Goal: Task Accomplishment & Management: Use online tool/utility

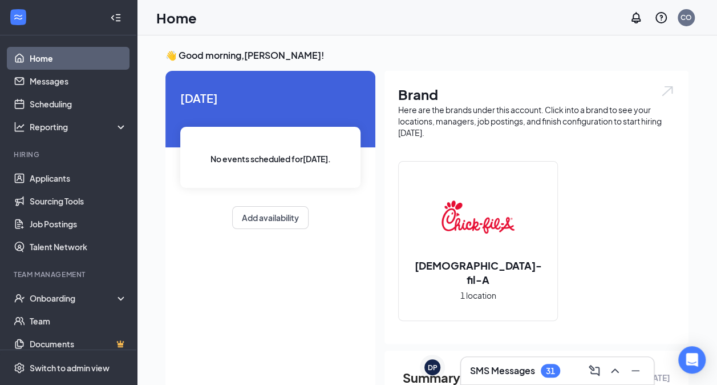
click at [512, 280] on div "Chick-fil-A 1 location" at bounding box center [478, 240] width 159 height 159
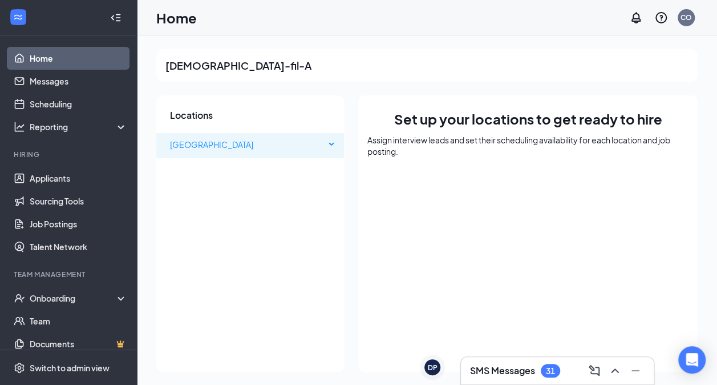
click at [250, 138] on span "[GEOGRAPHIC_DATA]" at bounding box center [247, 144] width 155 height 23
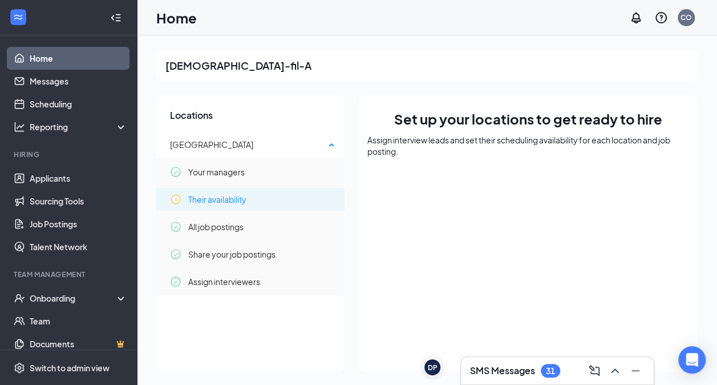
click at [216, 208] on span "Their availability" at bounding box center [217, 199] width 58 height 23
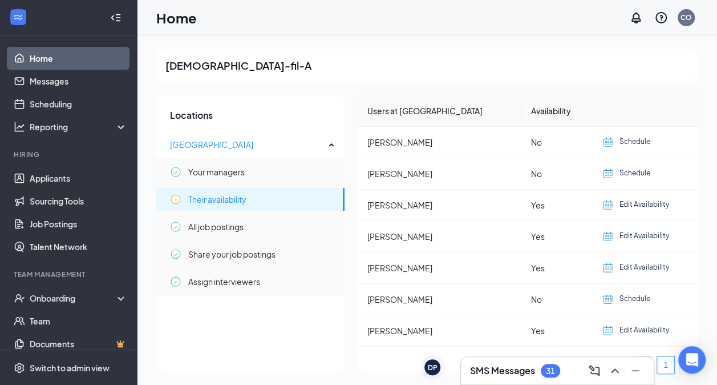
scroll to position [1, 0]
click at [643, 326] on span "Edit Availability" at bounding box center [645, 329] width 50 height 11
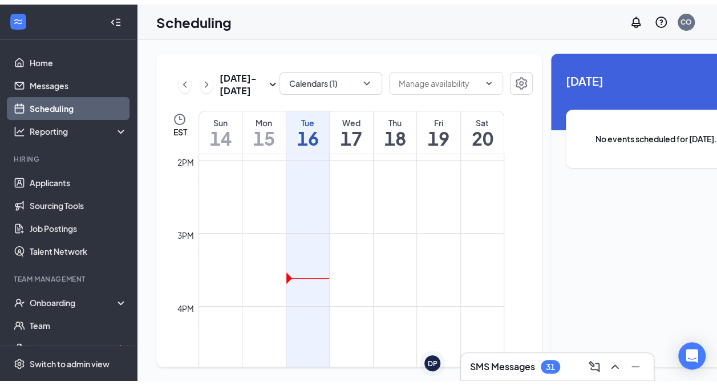
scroll to position [1009, 0]
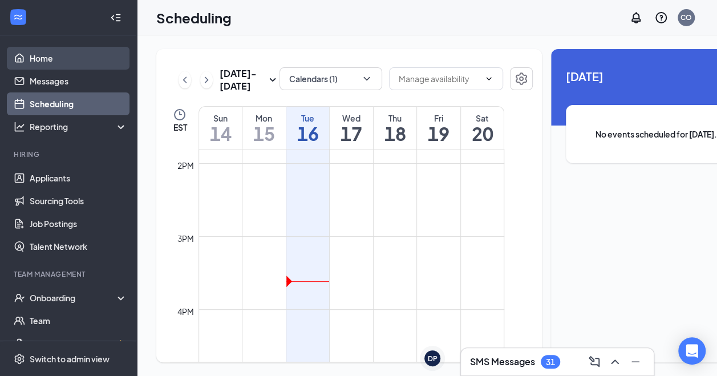
click at [79, 59] on link "Home" at bounding box center [79, 58] width 98 height 23
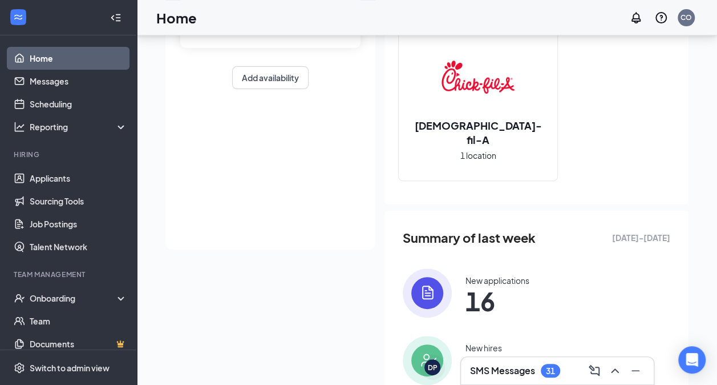
scroll to position [251, 0]
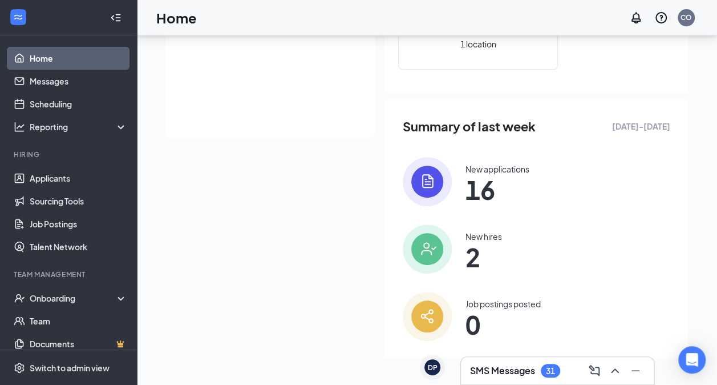
click at [436, 259] on img at bounding box center [427, 248] width 49 height 49
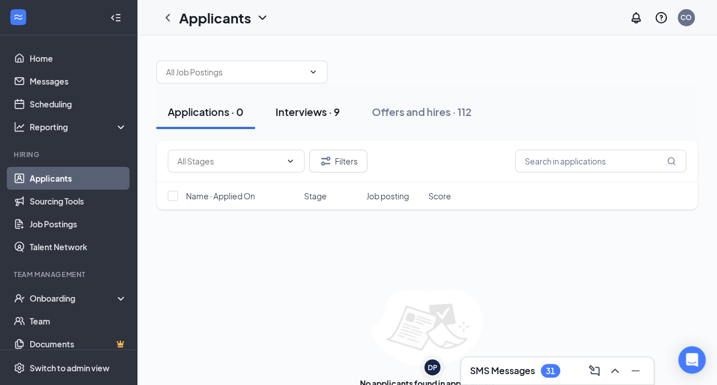
click at [285, 97] on button "Interviews · 9" at bounding box center [307, 112] width 87 height 34
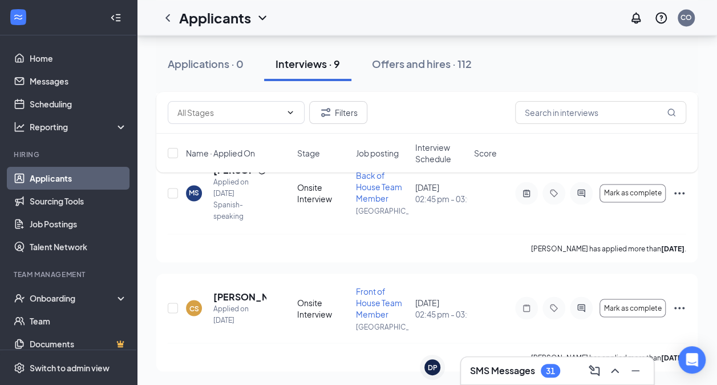
scroll to position [890, 0]
click at [411, 61] on div "Offers and hires · 112" at bounding box center [422, 63] width 100 height 14
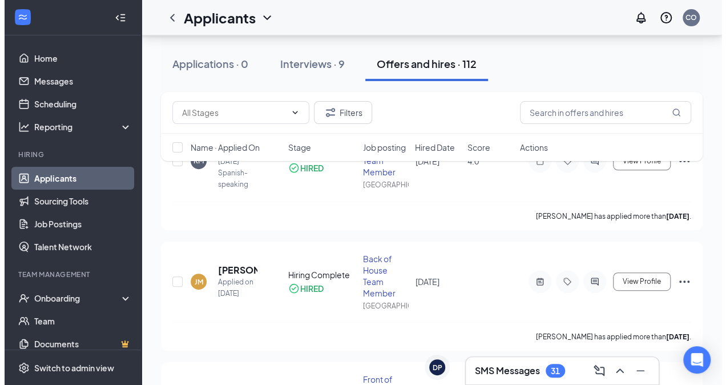
scroll to position [156, 0]
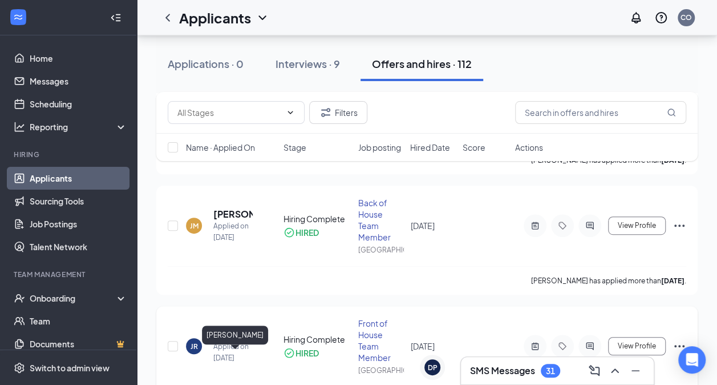
click at [237, 341] on h5 "[PERSON_NAME]" at bounding box center [232, 334] width 39 height 13
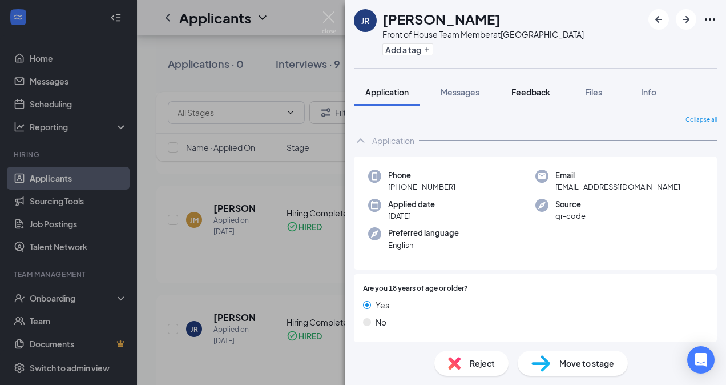
click at [528, 90] on span "Feedback" at bounding box center [530, 92] width 39 height 10
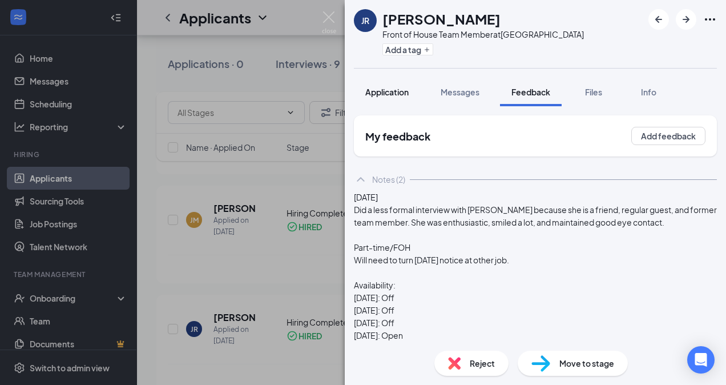
click at [391, 86] on div "Application" at bounding box center [386, 91] width 43 height 11
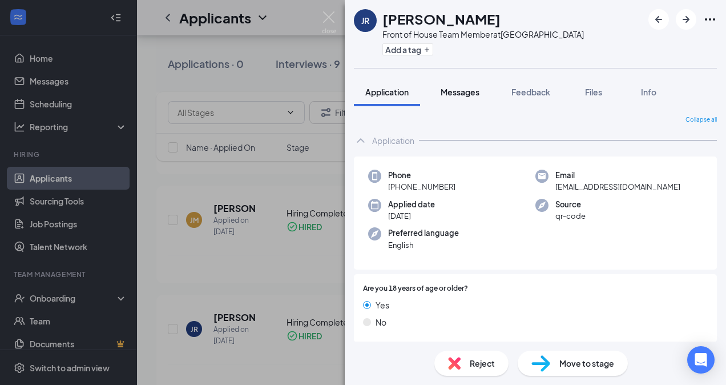
click at [460, 84] on button "Messages" at bounding box center [460, 92] width 62 height 29
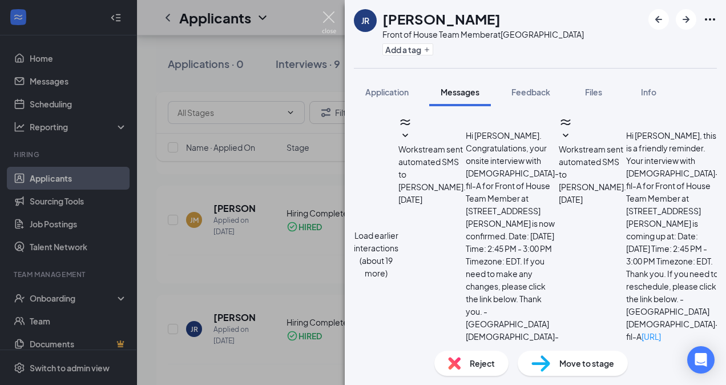
click at [330, 19] on img at bounding box center [329, 22] width 14 height 22
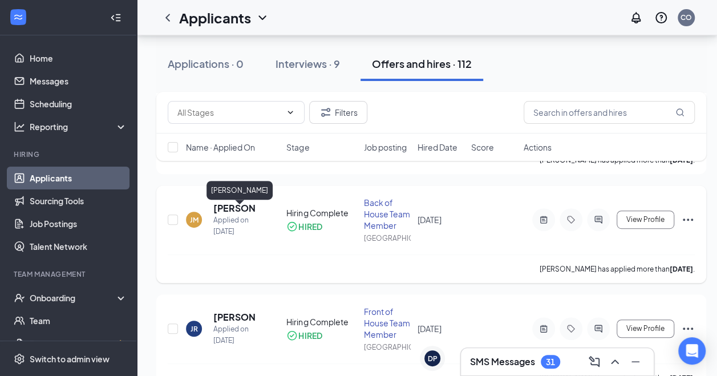
click at [230, 208] on h5 "[PERSON_NAME]" at bounding box center [234, 208] width 42 height 13
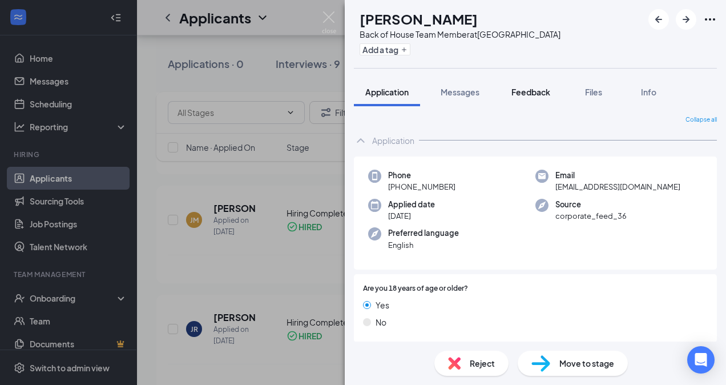
click at [547, 98] on button "Feedback" at bounding box center [531, 92] width 62 height 29
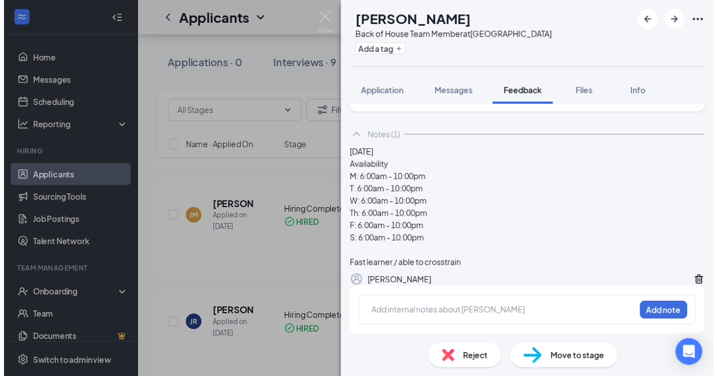
scroll to position [68, 0]
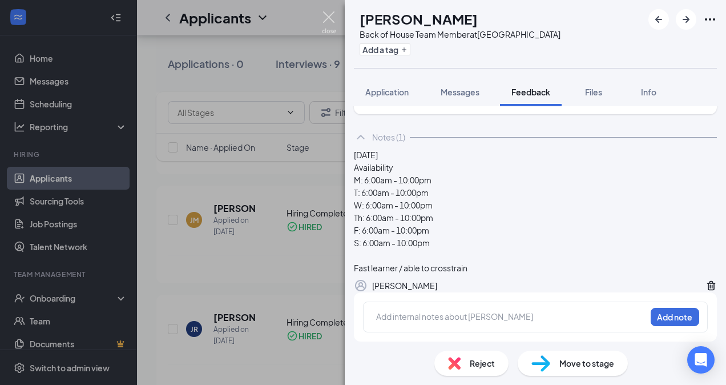
click at [327, 19] on img at bounding box center [329, 22] width 14 height 22
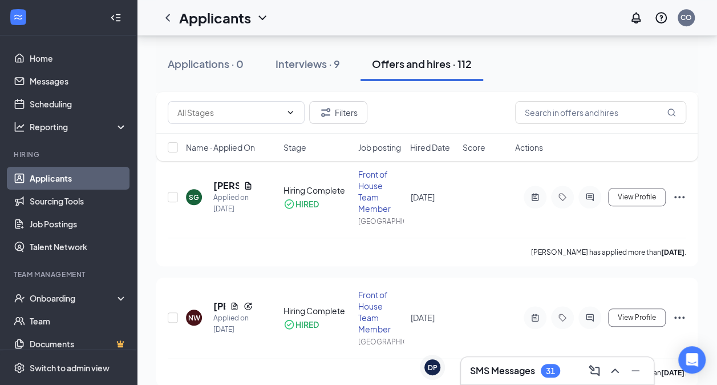
scroll to position [455, 0]
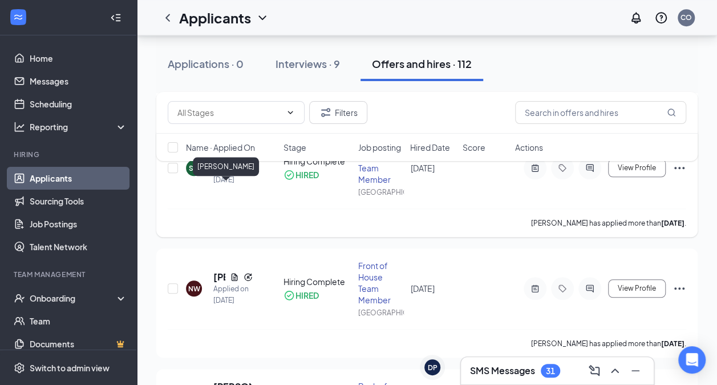
click at [221, 163] on h5 "[PERSON_NAME]" at bounding box center [226, 156] width 26 height 13
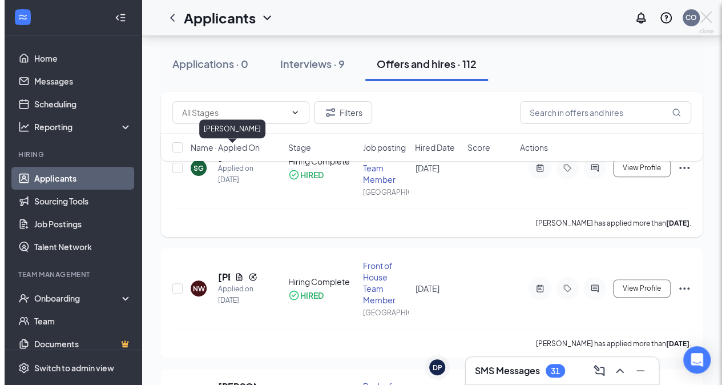
scroll to position [434, 0]
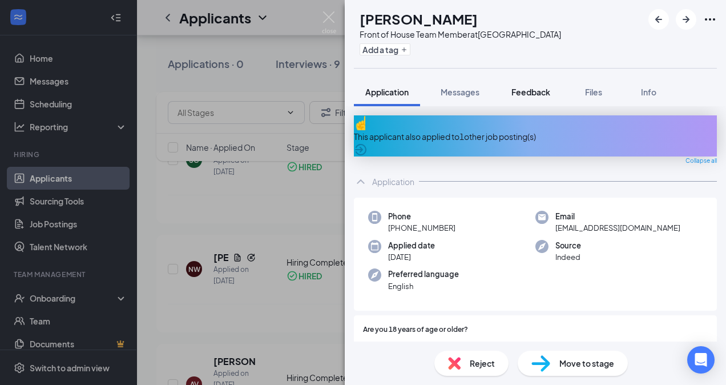
click at [532, 94] on span "Feedback" at bounding box center [530, 92] width 39 height 10
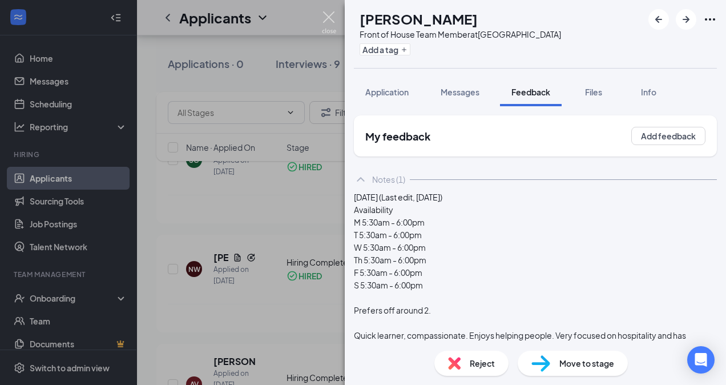
click at [332, 15] on img at bounding box center [329, 22] width 14 height 22
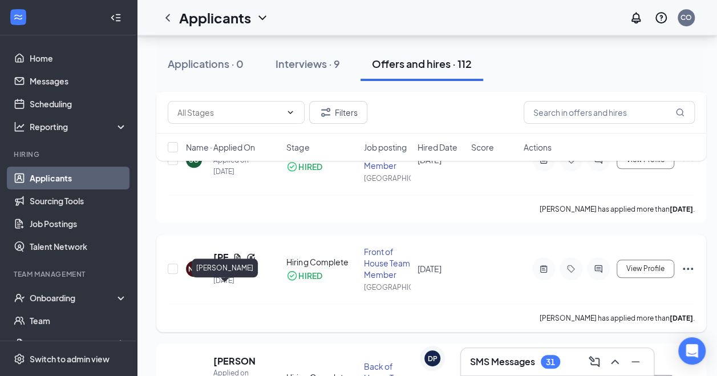
click at [220, 264] on h5 "[PERSON_NAME]" at bounding box center [220, 257] width 15 height 13
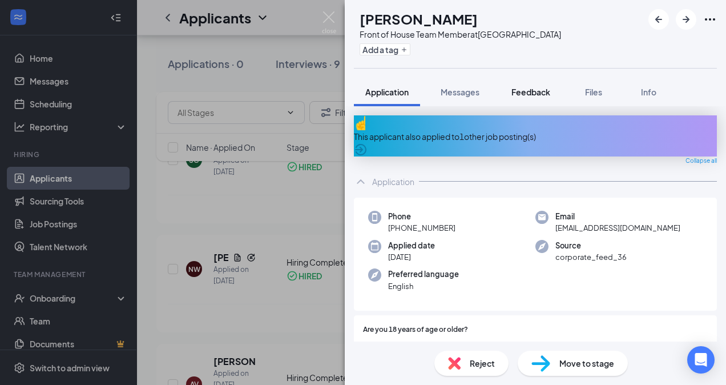
click at [533, 91] on span "Feedback" at bounding box center [530, 92] width 39 height 10
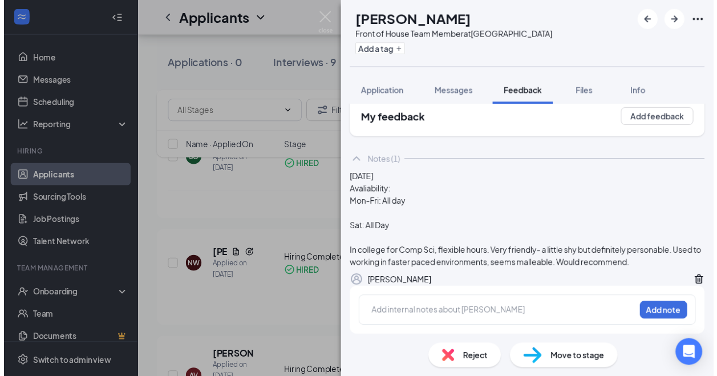
scroll to position [42, 0]
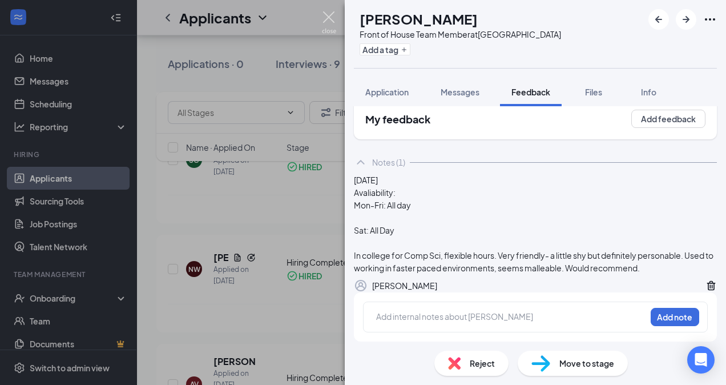
click at [326, 17] on img at bounding box center [329, 22] width 14 height 22
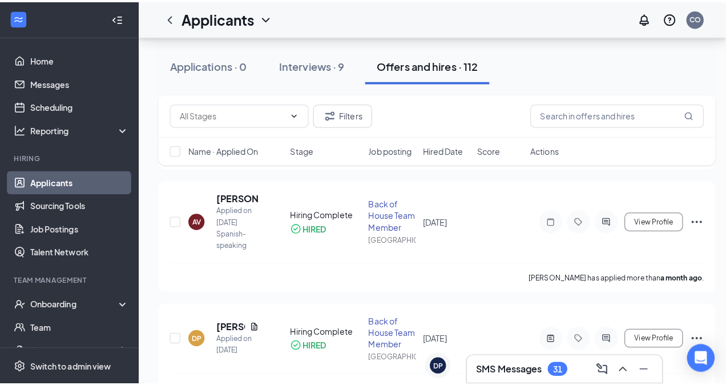
scroll to position [604, 0]
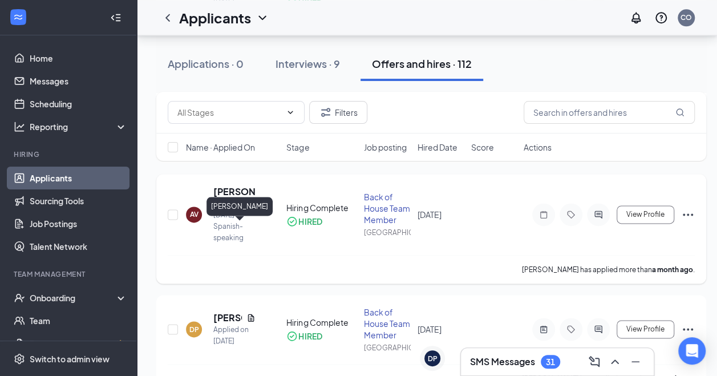
click at [238, 198] on h5 "[PERSON_NAME]" at bounding box center [234, 191] width 42 height 13
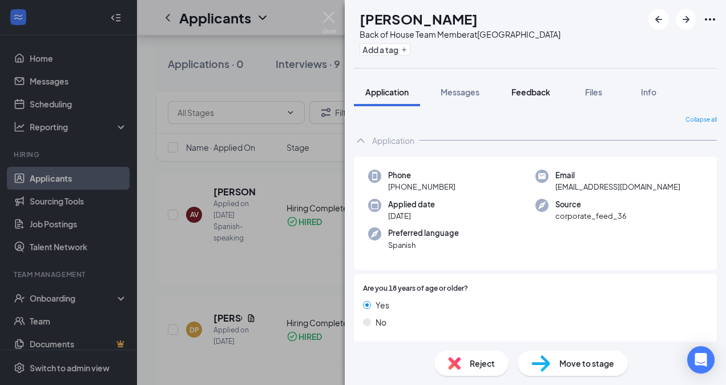
click at [531, 87] on span "Feedback" at bounding box center [530, 92] width 39 height 10
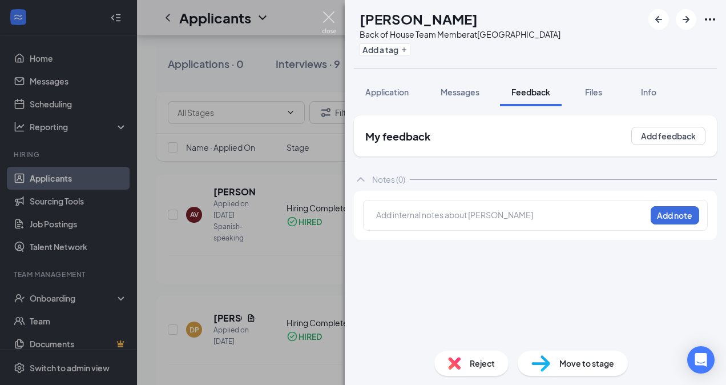
click at [329, 21] on img at bounding box center [329, 22] width 14 height 22
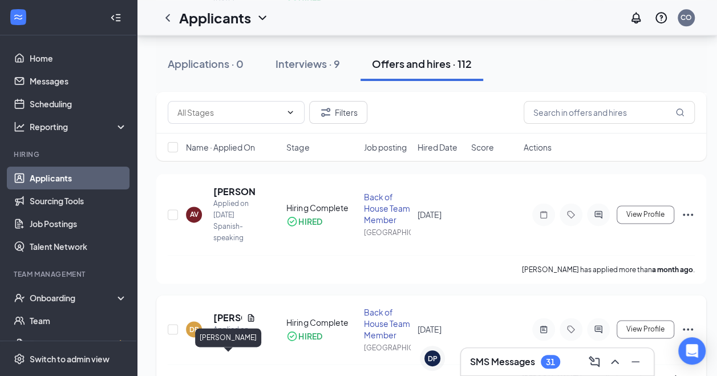
click at [225, 324] on h5 "[PERSON_NAME]" at bounding box center [227, 317] width 29 height 13
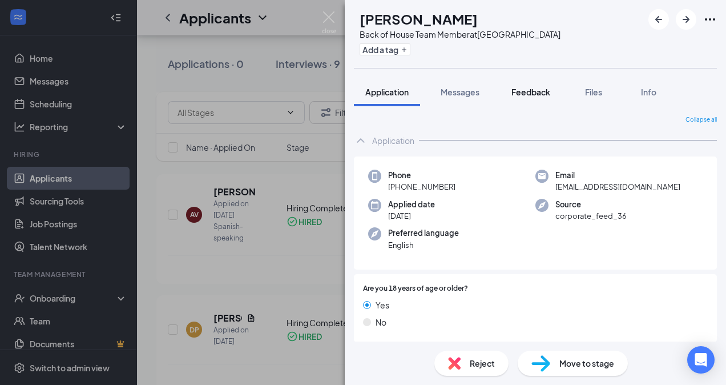
click at [544, 84] on button "Feedback" at bounding box center [531, 92] width 62 height 29
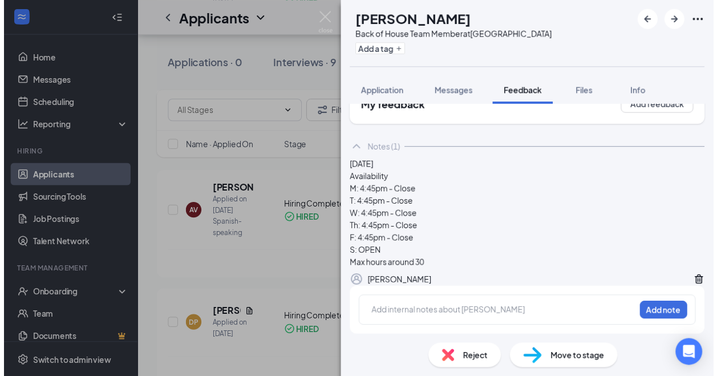
scroll to position [75, 0]
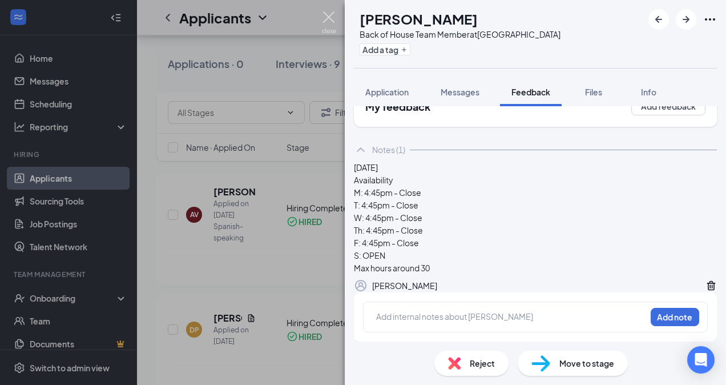
click at [335, 14] on img at bounding box center [329, 22] width 14 height 22
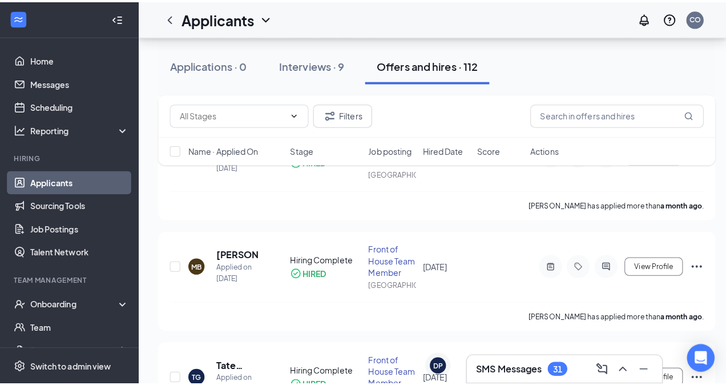
scroll to position [892, 0]
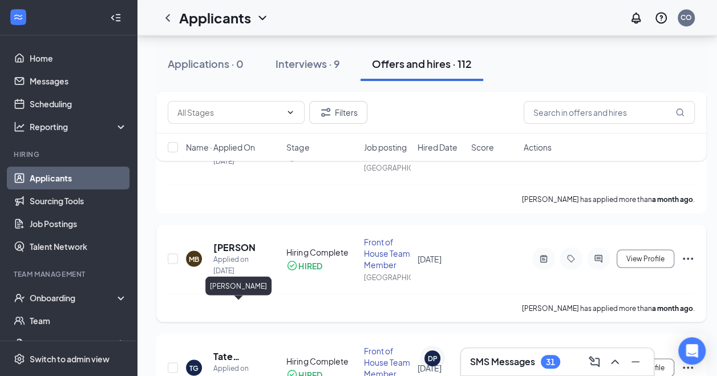
click at [222, 253] on h5 "[PERSON_NAME]" at bounding box center [234, 247] width 42 height 13
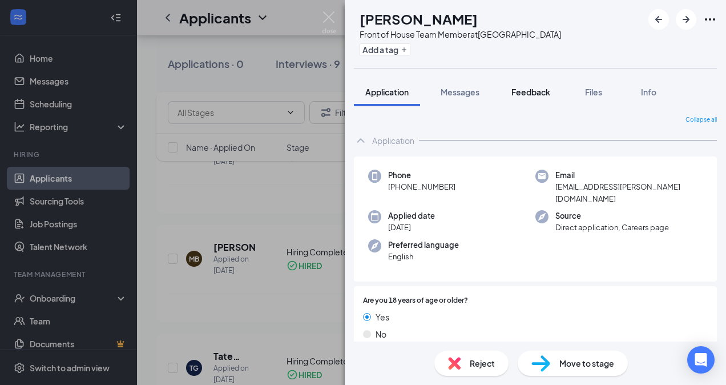
click at [528, 97] on div "Feedback" at bounding box center [530, 91] width 39 height 11
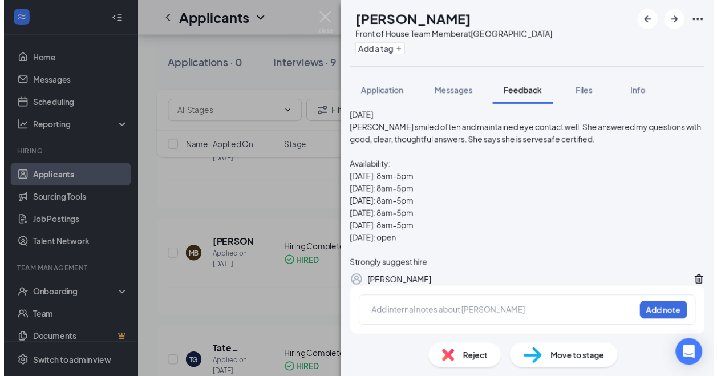
scroll to position [82, 0]
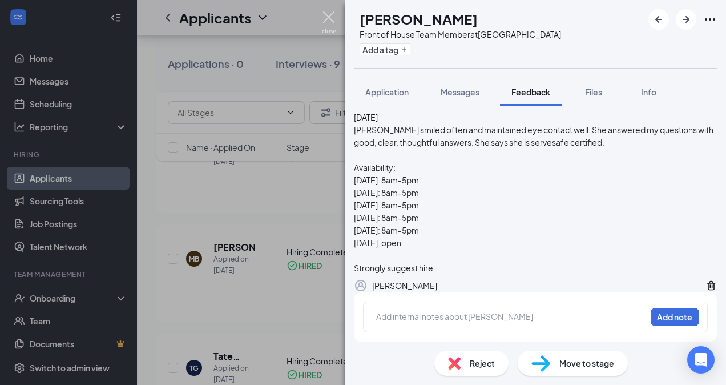
click at [327, 23] on img at bounding box center [329, 22] width 14 height 22
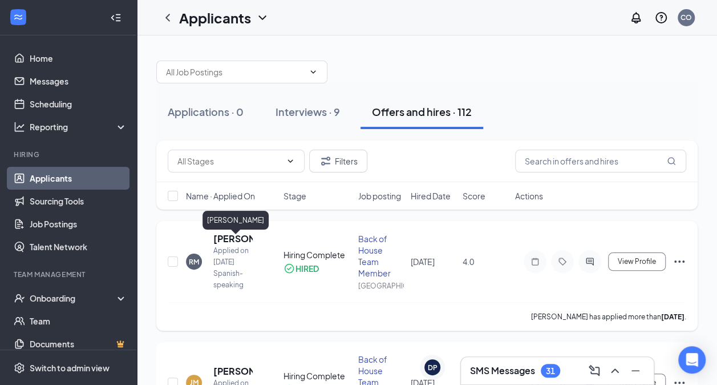
click at [228, 242] on h5 "[PERSON_NAME]" at bounding box center [232, 238] width 39 height 13
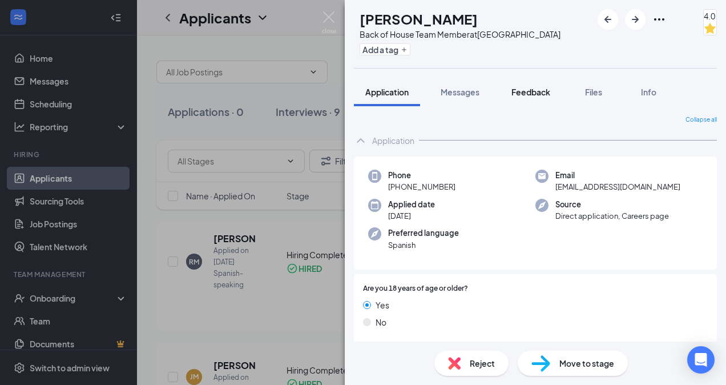
click at [532, 87] on span "Feedback" at bounding box center [530, 92] width 39 height 10
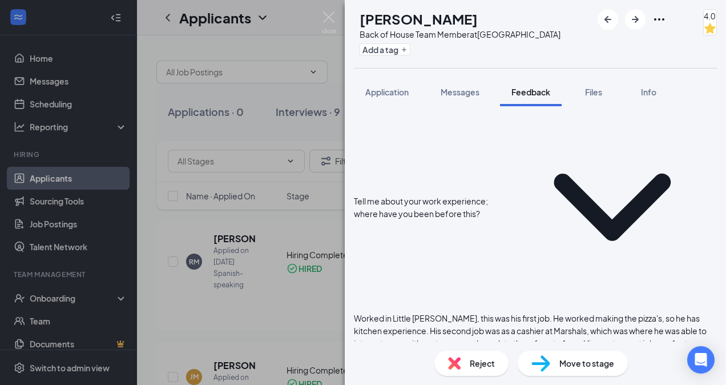
scroll to position [553, 0]
click at [330, 17] on img at bounding box center [329, 22] width 14 height 22
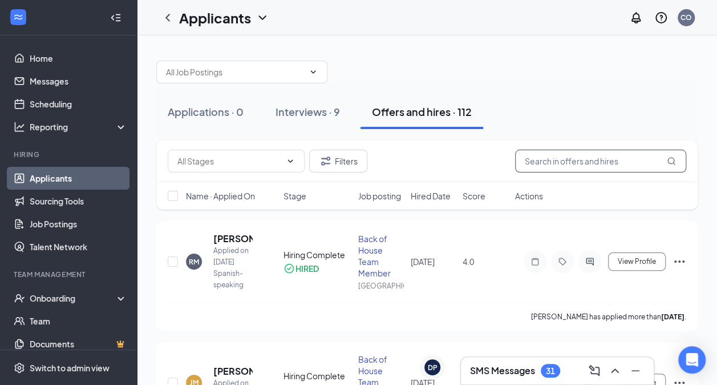
click at [618, 151] on input "text" at bounding box center [600, 160] width 171 height 23
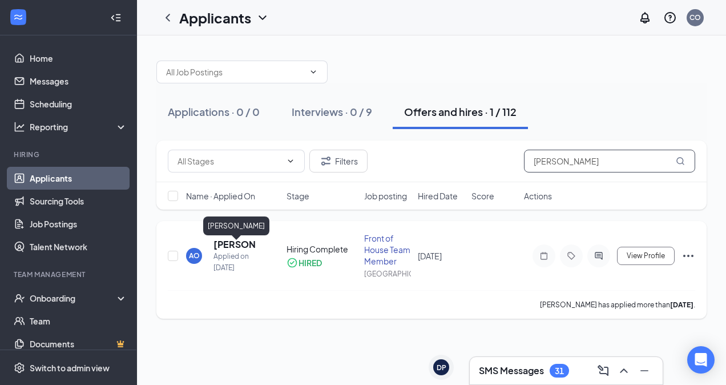
type input "[PERSON_NAME]"
click at [236, 249] on h5 "[PERSON_NAME]" at bounding box center [234, 244] width 42 height 13
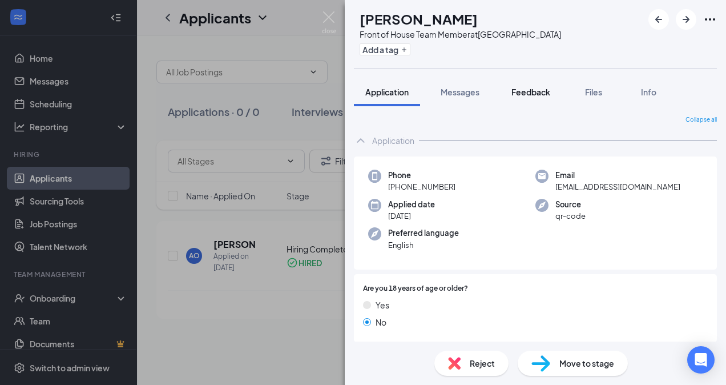
click at [533, 96] on div "Feedback" at bounding box center [530, 91] width 39 height 11
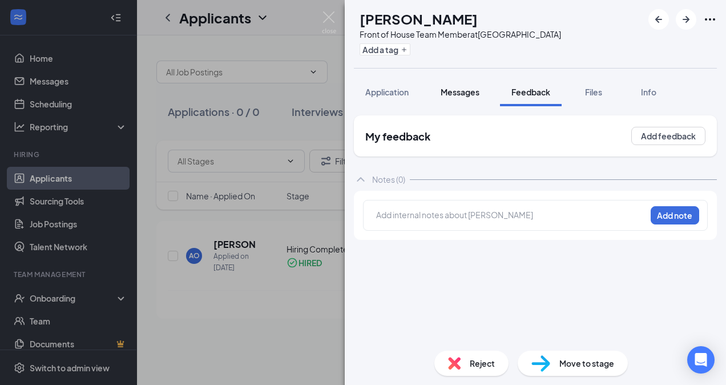
click at [454, 92] on span "Messages" at bounding box center [459, 92] width 39 height 10
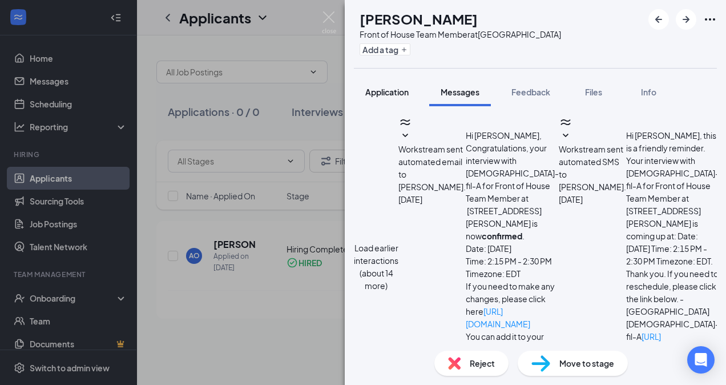
scroll to position [335, 0]
click at [400, 95] on span "Application" at bounding box center [386, 92] width 43 height 10
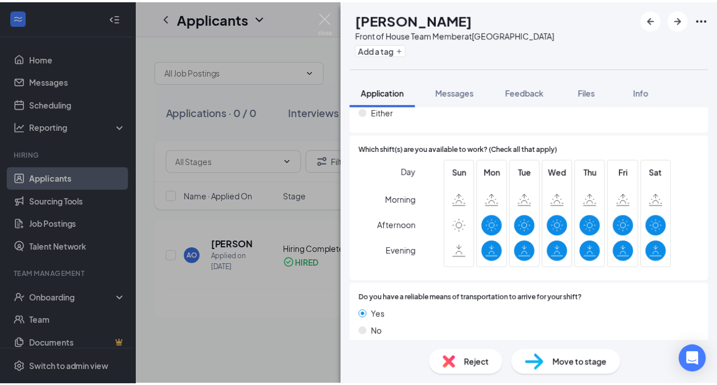
scroll to position [697, 0]
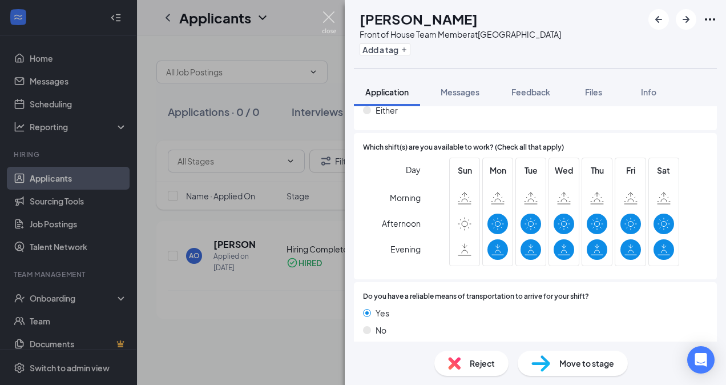
click at [326, 11] on img at bounding box center [329, 22] width 14 height 22
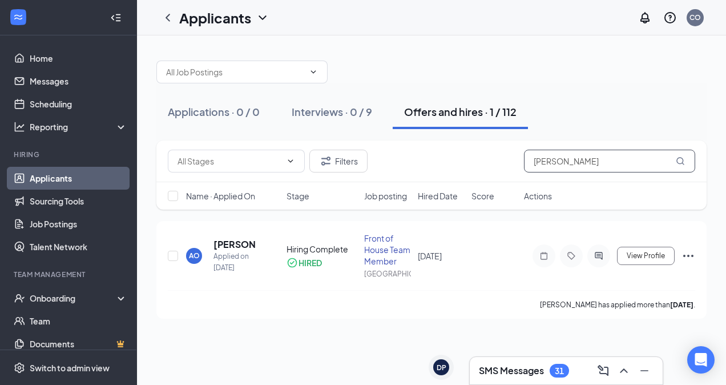
drag, startPoint x: 578, startPoint y: 155, endPoint x: 389, endPoint y: 143, distance: 189.2
click at [389, 143] on div "Filters alexandra" at bounding box center [431, 161] width 550 height 42
type input "[PERSON_NAME]"
